Goal: Find specific page/section: Find specific page/section

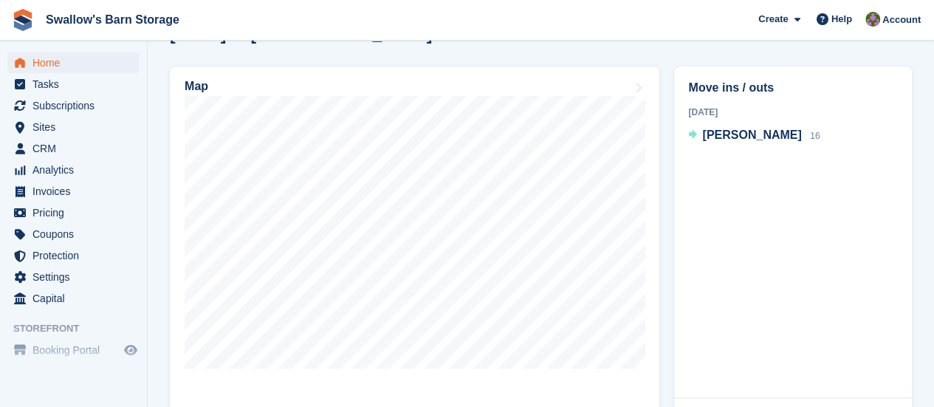
scroll to position [399, 0]
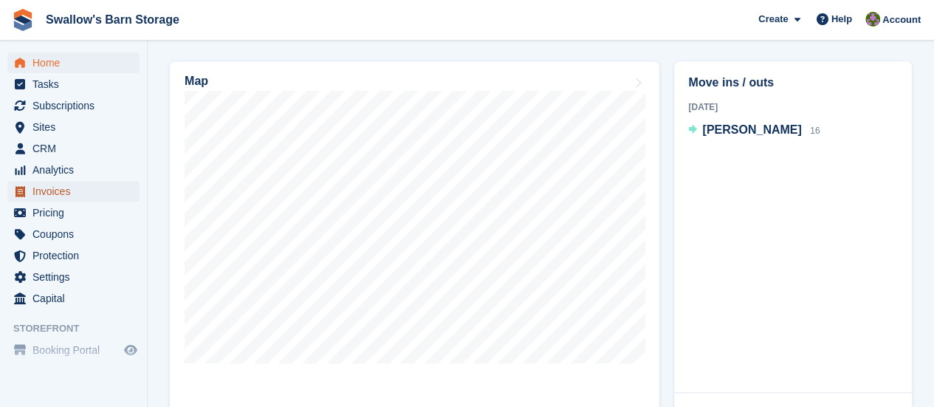
click at [35, 194] on span "Invoices" at bounding box center [76, 191] width 89 height 21
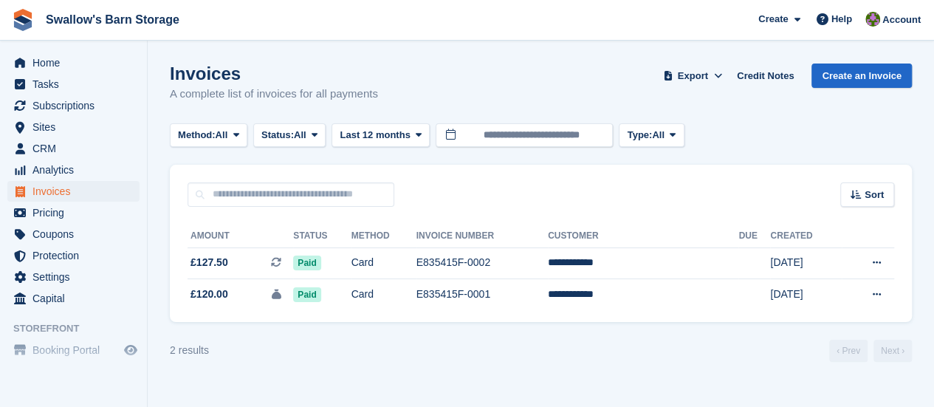
click at [877, 295] on icon at bounding box center [877, 294] width 8 height 10
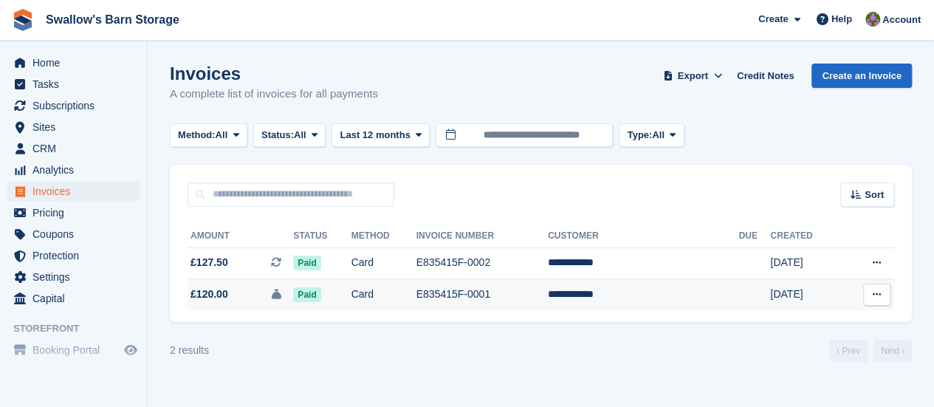
click at [877, 295] on icon at bounding box center [877, 294] width 8 height 10
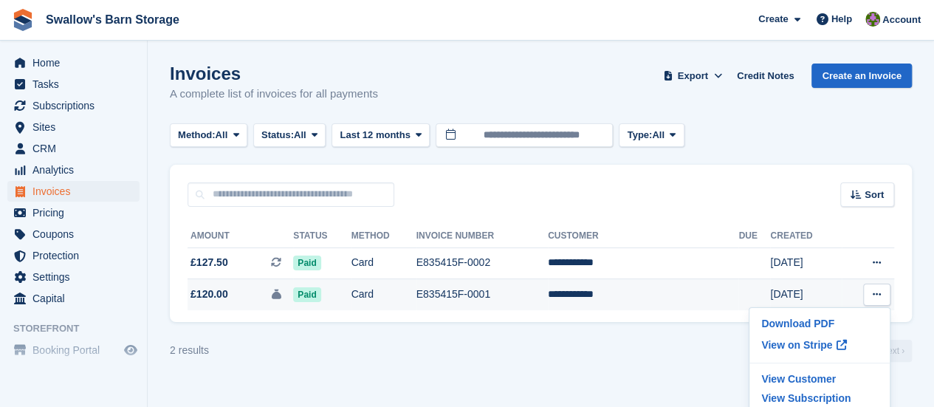
click at [832, 344] on span at bounding box center [841, 345] width 18 height 18
